Goal: Information Seeking & Learning: Learn about a topic

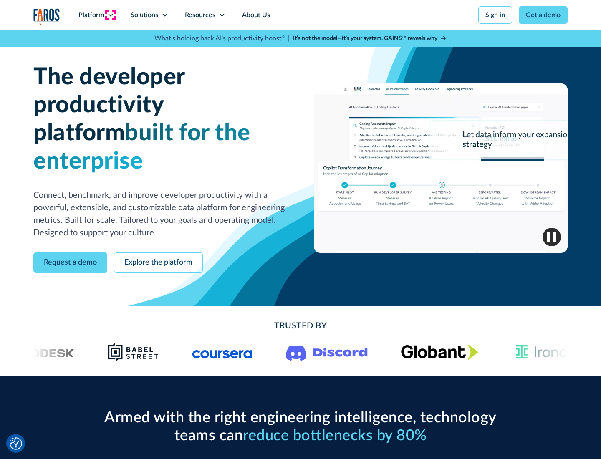
click at [110, 15] on icon at bounding box center [110, 15] width 7 height 7
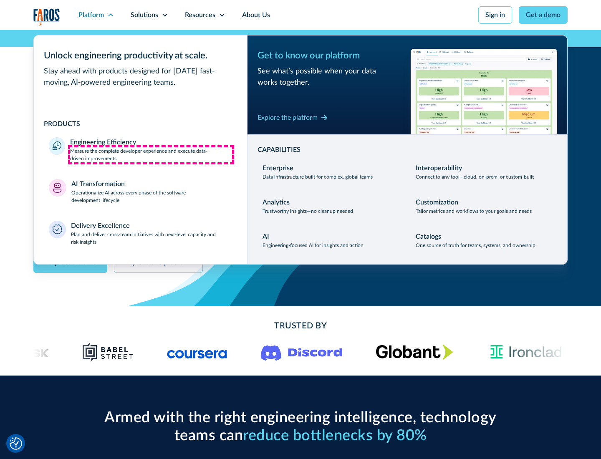
click at [151, 154] on p "Measure the complete developer experience and execute data-driven improvements" at bounding box center [151, 154] width 162 height 15
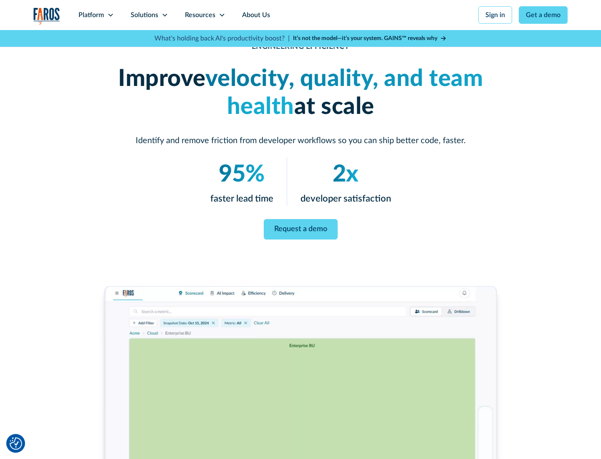
click at [301, 228] on link "Request a demo" at bounding box center [301, 229] width 74 height 20
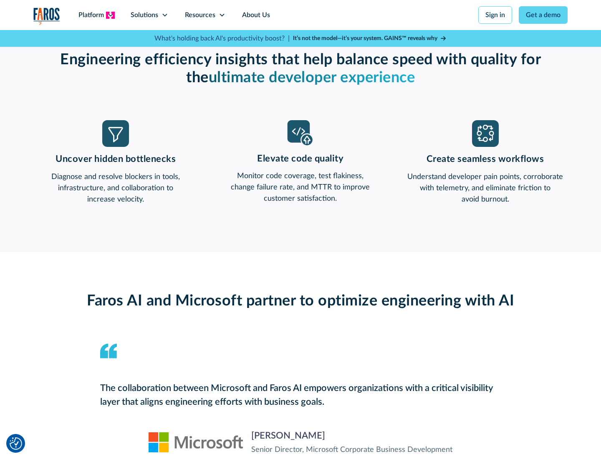
click at [110, 15] on icon at bounding box center [110, 15] width 7 height 7
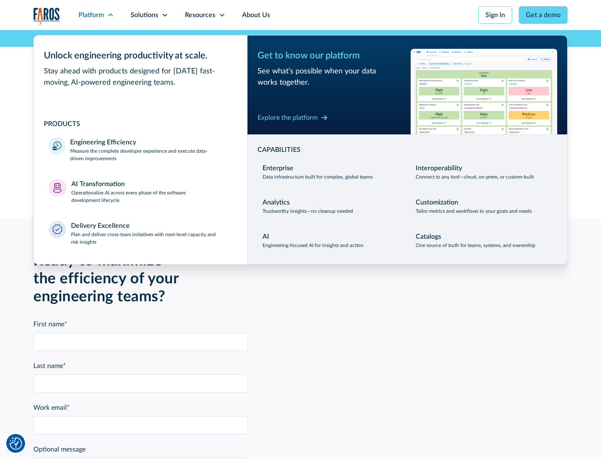
scroll to position [1831, 0]
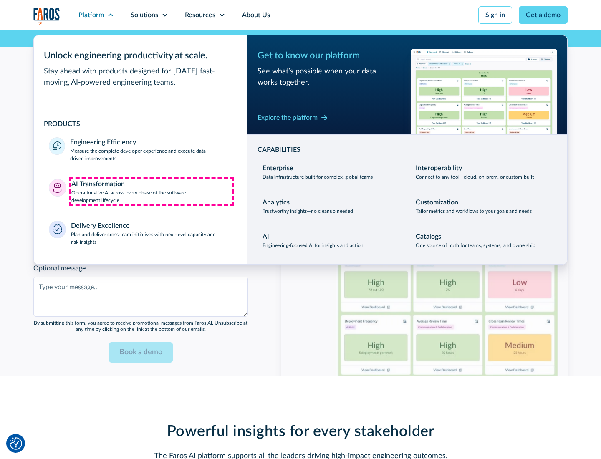
click at [152, 191] on p "Operationalize AI across every phase of the software development lifecycle" at bounding box center [151, 196] width 161 height 15
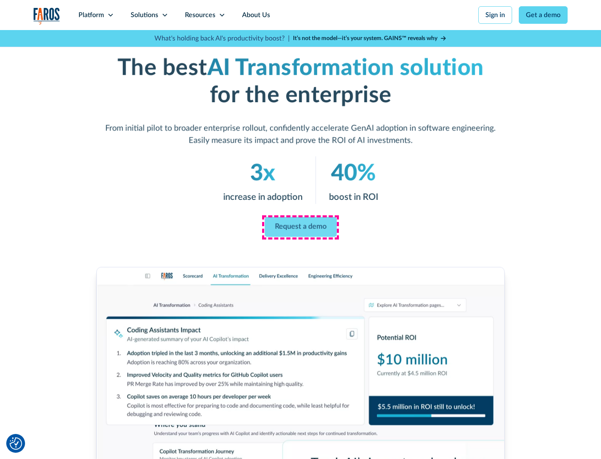
click at [301, 227] on link "Request a demo" at bounding box center [301, 227] width 72 height 20
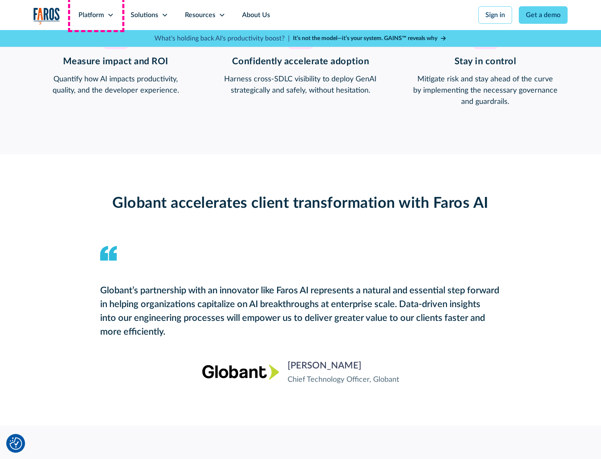
click at [96, 15] on div "Platform" at bounding box center [90, 15] width 25 height 10
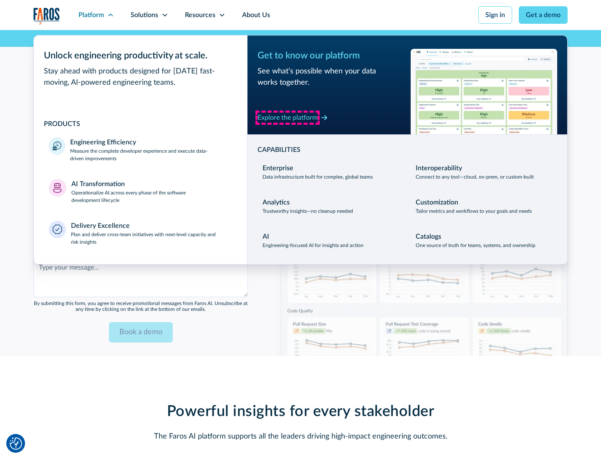
click at [288, 117] on div "Explore the platform" at bounding box center [288, 118] width 60 height 10
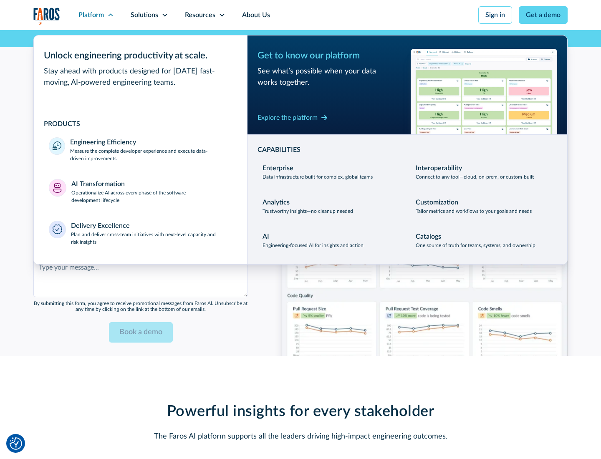
scroll to position [2032, 0]
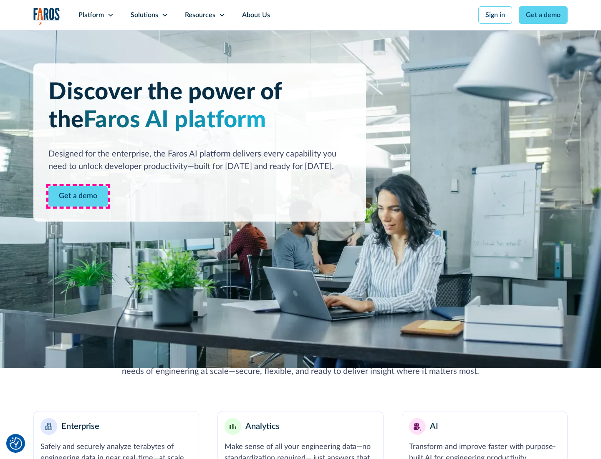
click at [78, 196] on link "Get a demo" at bounding box center [77, 196] width 59 height 20
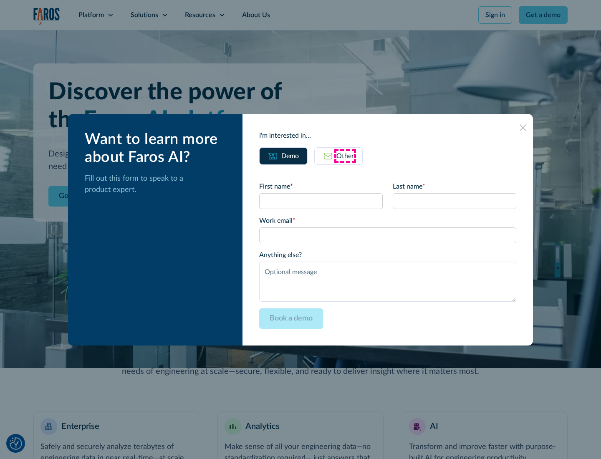
click at [345, 156] on div "Other" at bounding box center [345, 156] width 18 height 10
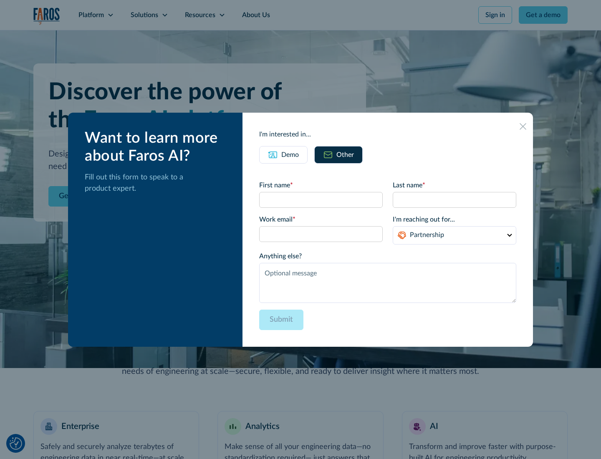
click at [290, 154] on div "Demo" at bounding box center [290, 155] width 18 height 10
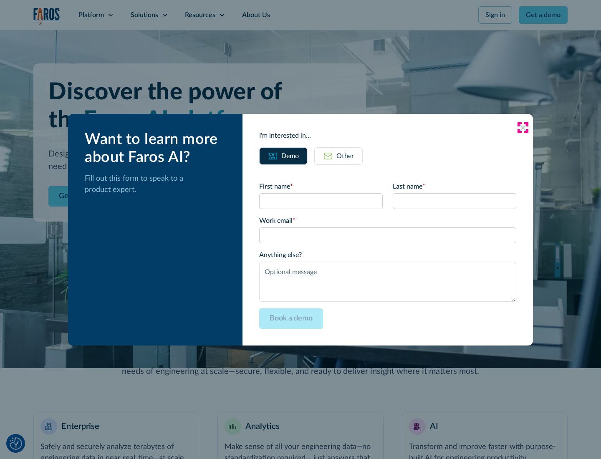
click at [523, 127] on icon at bounding box center [523, 127] width 7 height 7
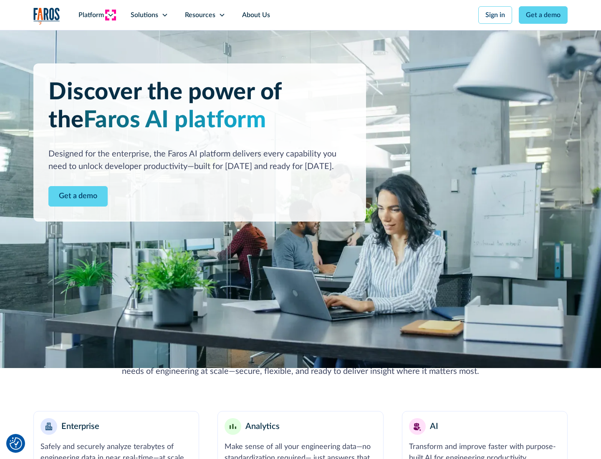
click at [110, 15] on icon at bounding box center [110, 15] width 7 height 7
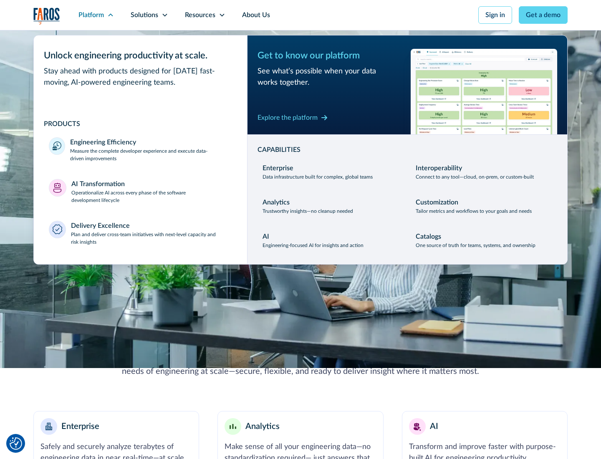
click at [151, 238] on p "Plan and deliver cross-team initiatives with next-level capacity and risk insig…" at bounding box center [152, 238] width 162 height 15
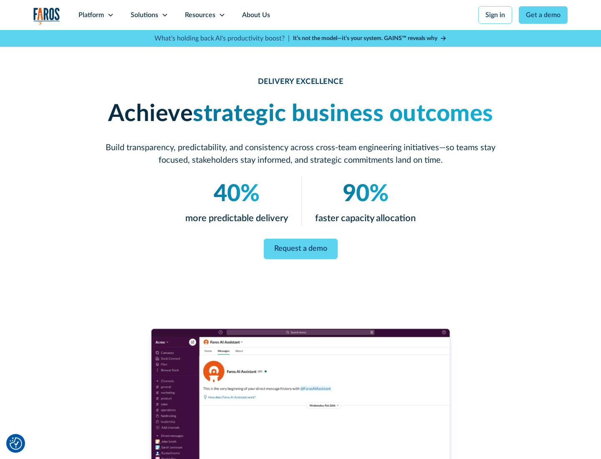
click at [164, 15] on icon at bounding box center [165, 15] width 7 height 7
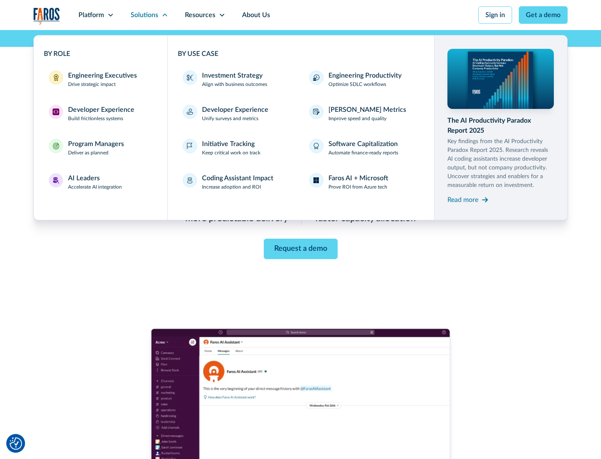
click at [100, 79] on div "Engineering Executives" at bounding box center [102, 76] width 69 height 10
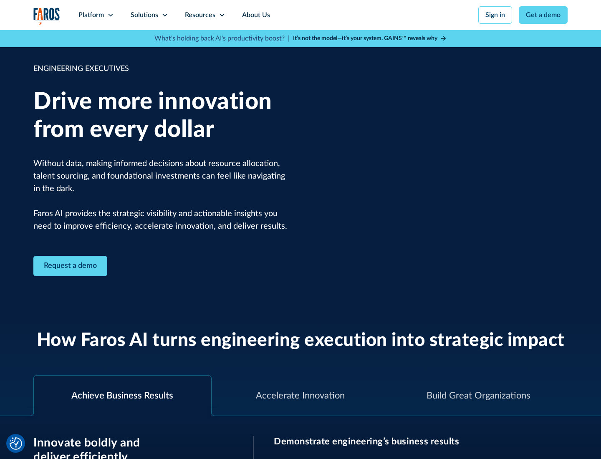
click at [164, 15] on icon at bounding box center [165, 15] width 7 height 7
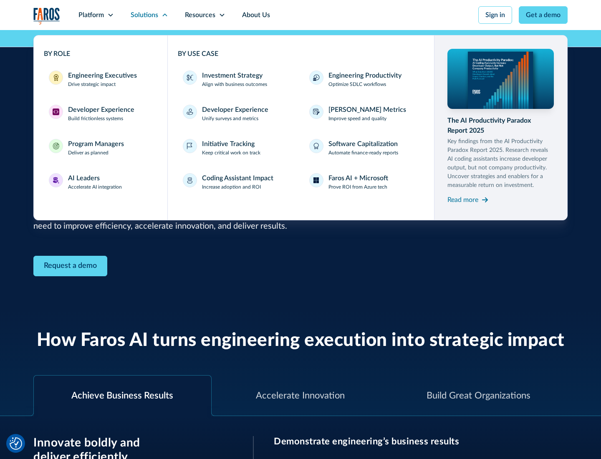
click at [100, 110] on div "Developer Experience" at bounding box center [101, 110] width 66 height 10
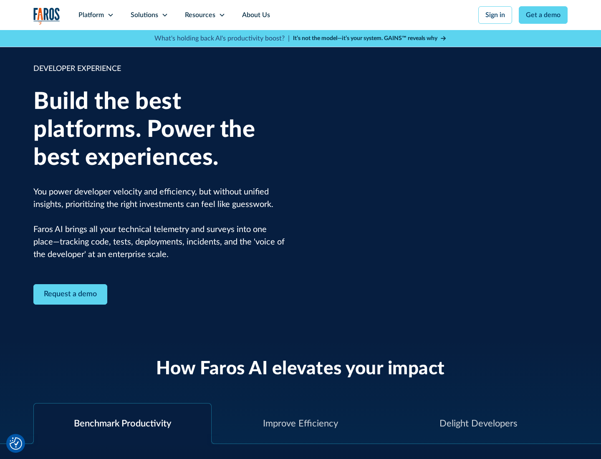
click at [149, 15] on div "Solutions" at bounding box center [145, 15] width 28 height 10
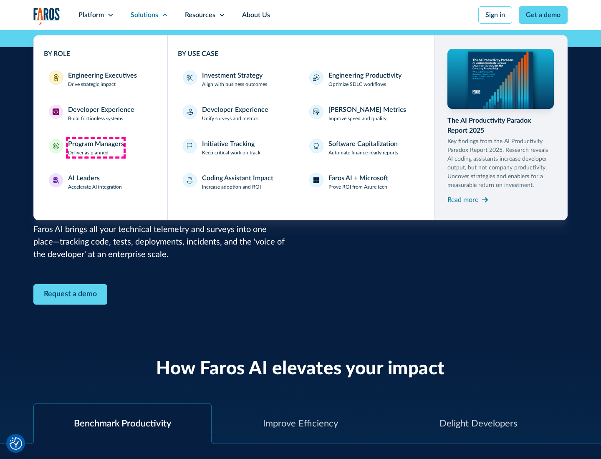
click at [96, 148] on div "Program Managers" at bounding box center [96, 144] width 56 height 10
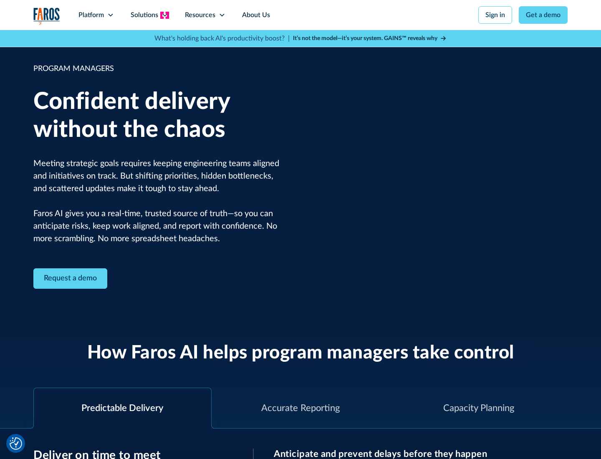
click at [164, 15] on icon at bounding box center [165, 15] width 7 height 7
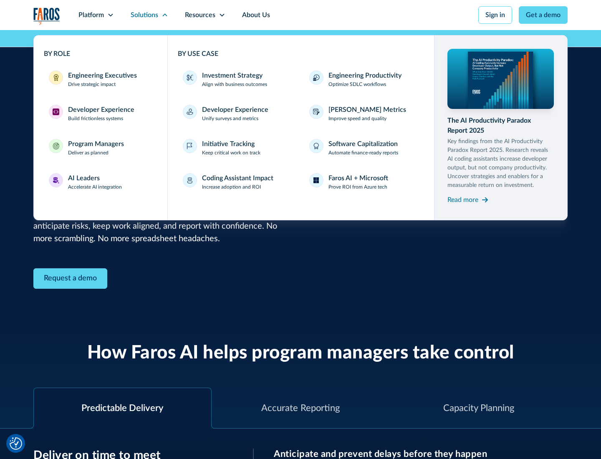
click at [95, 182] on div "AI Leaders" at bounding box center [84, 178] width 32 height 10
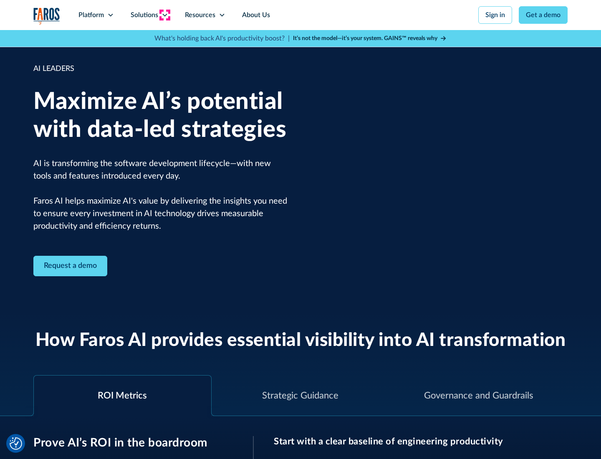
click at [164, 15] on icon at bounding box center [165, 15] width 7 height 7
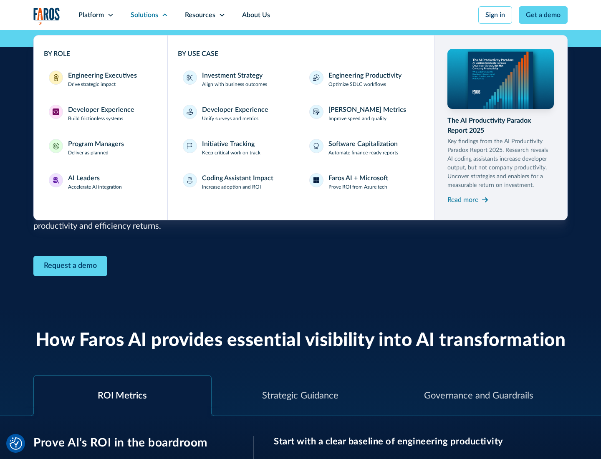
click at [231, 76] on div "Investment Strategy" at bounding box center [232, 76] width 61 height 10
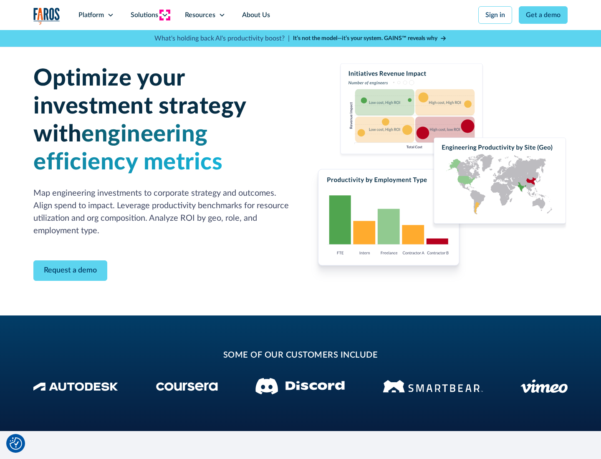
click at [164, 15] on icon at bounding box center [165, 15] width 7 height 7
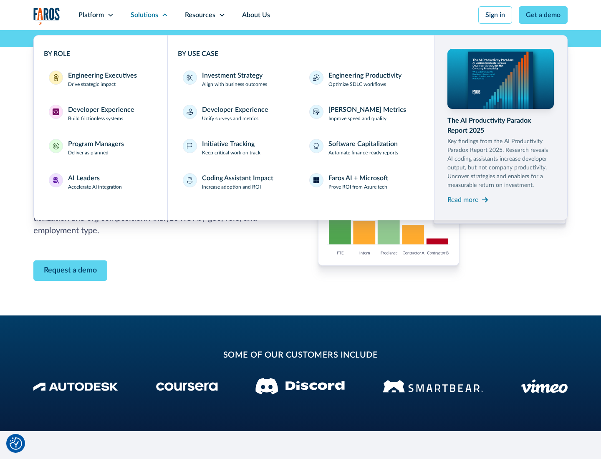
click at [358, 187] on p "Prove ROI from Azure tech" at bounding box center [358, 187] width 59 height 8
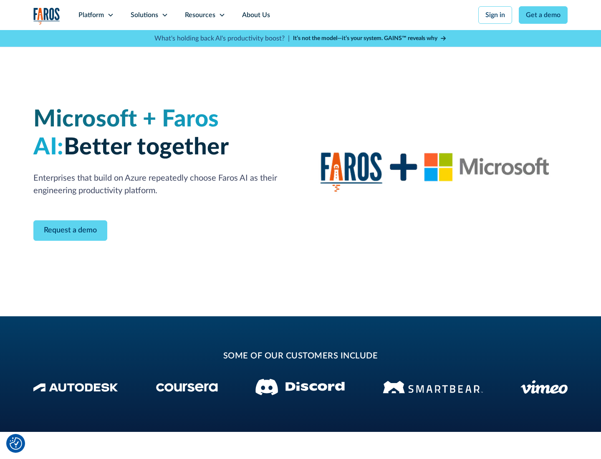
click at [164, 15] on icon at bounding box center [165, 15] width 7 height 7
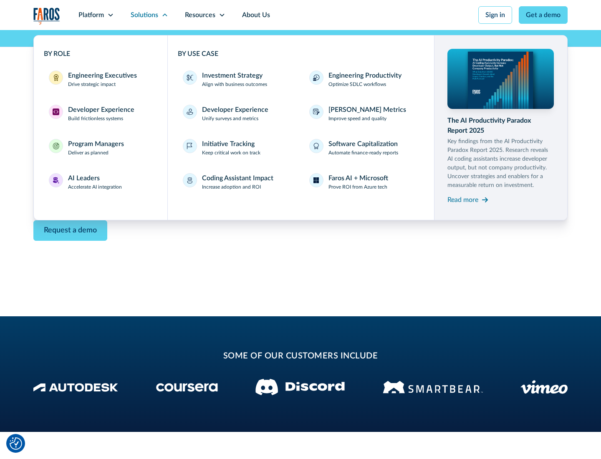
click at [463, 200] on div "Read more" at bounding box center [463, 200] width 31 height 10
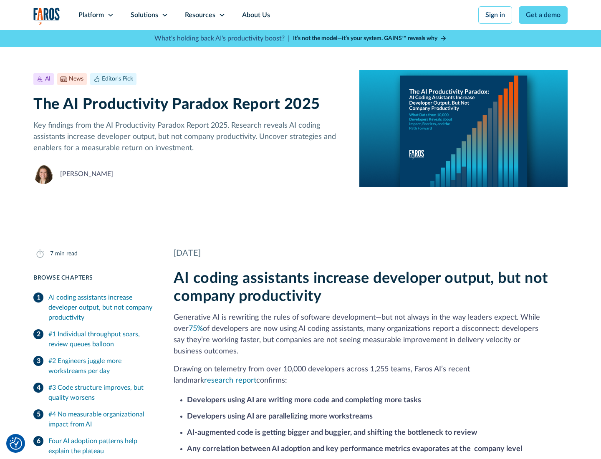
click at [221, 15] on icon at bounding box center [222, 15] width 7 height 7
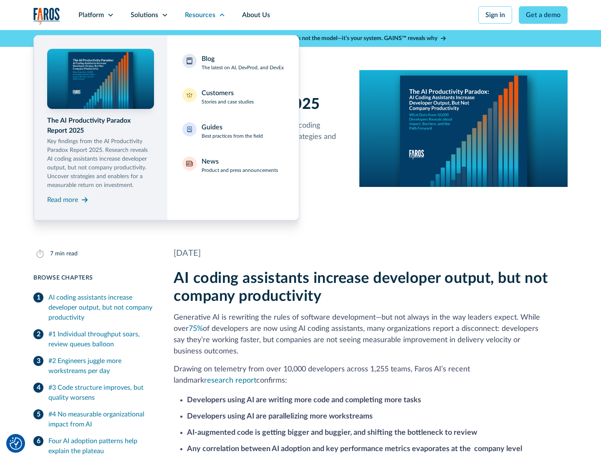
click at [243, 63] on div "Blog The latest on AI, DevProd, and DevEx" at bounding box center [243, 63] width 82 height 18
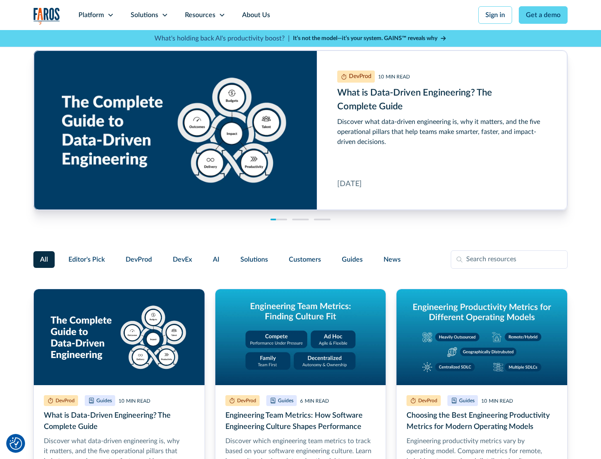
click at [544, 15] on link "Get a demo" at bounding box center [543, 15] width 49 height 18
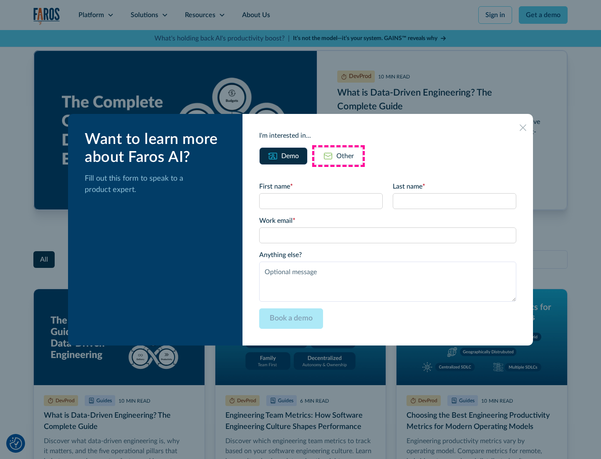
click at [339, 156] on div "Other" at bounding box center [345, 156] width 18 height 10
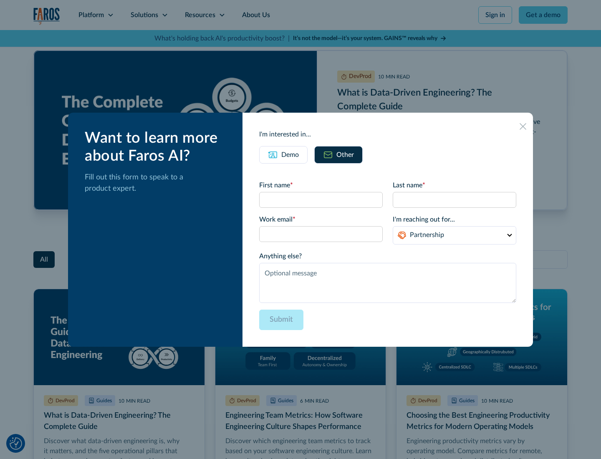
click at [523, 126] on icon at bounding box center [523, 126] width 7 height 7
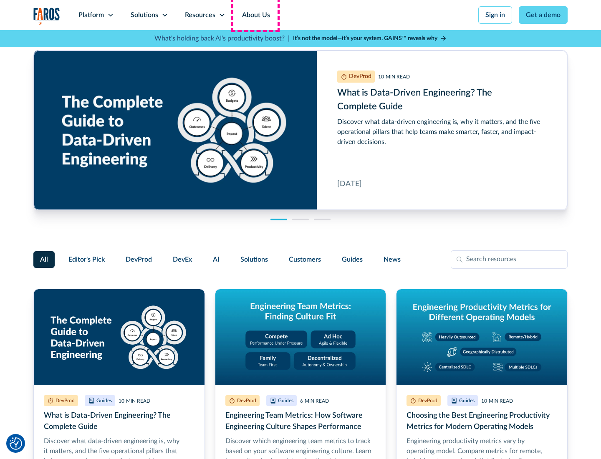
click at [255, 15] on link "About Us" at bounding box center [256, 15] width 45 height 30
